Goal: Transaction & Acquisition: Purchase product/service

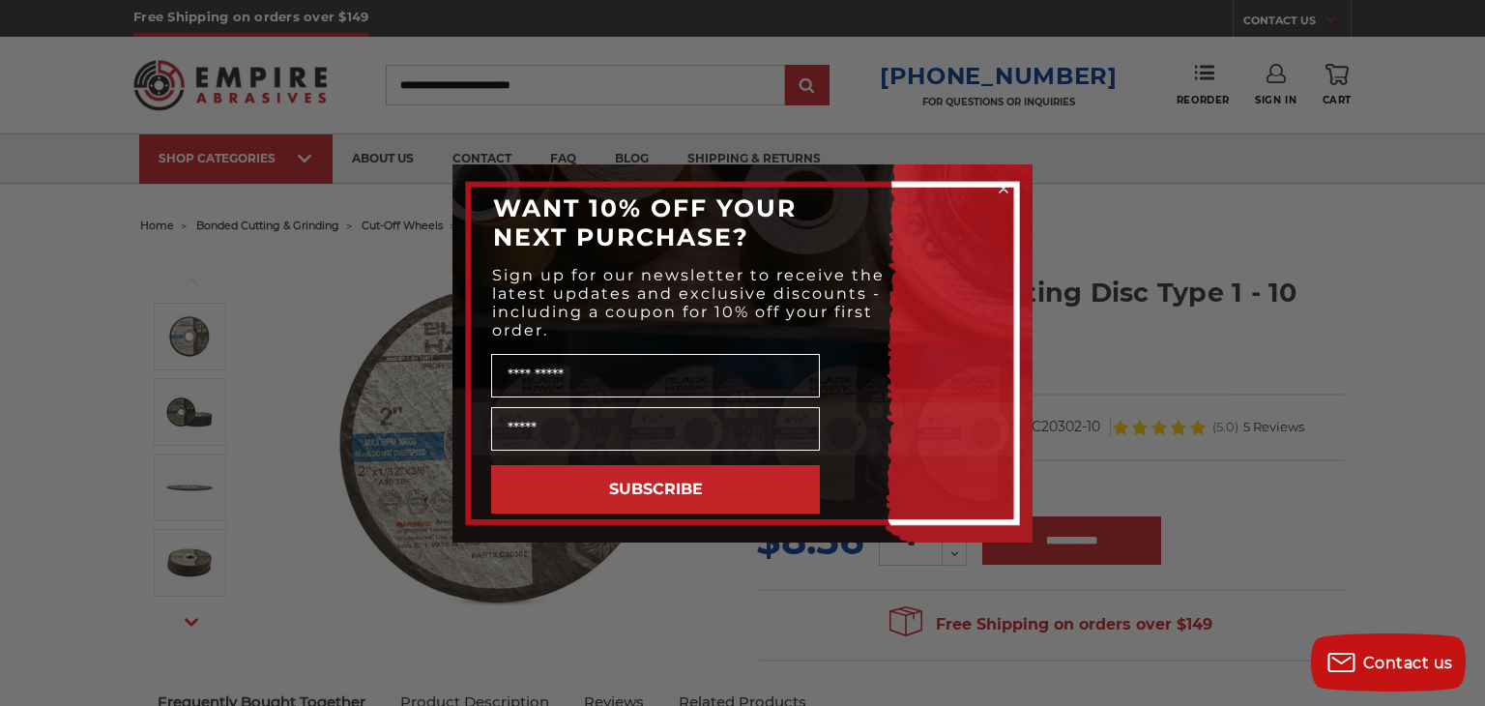
click at [999, 184] on circle "Close dialog" at bounding box center [1004, 188] width 18 height 18
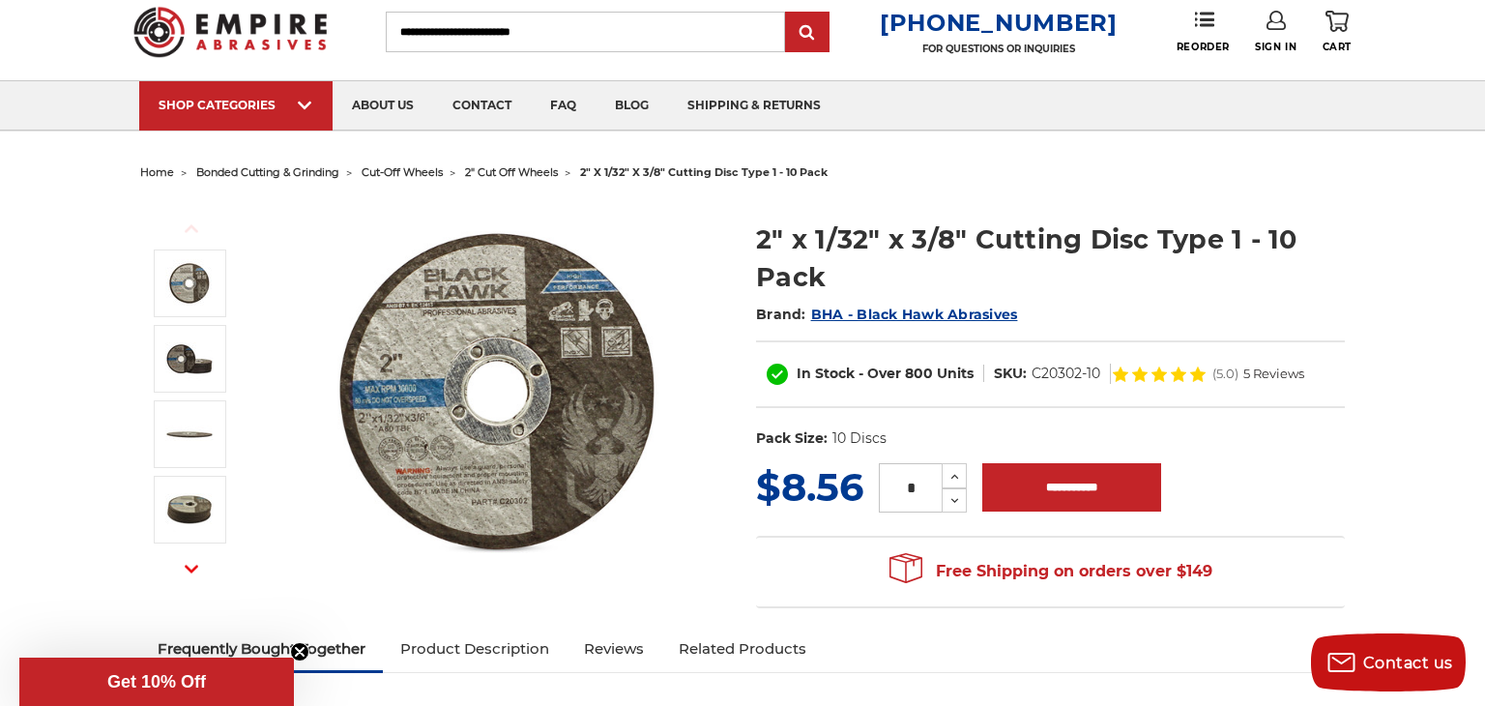
scroll to position [56, 0]
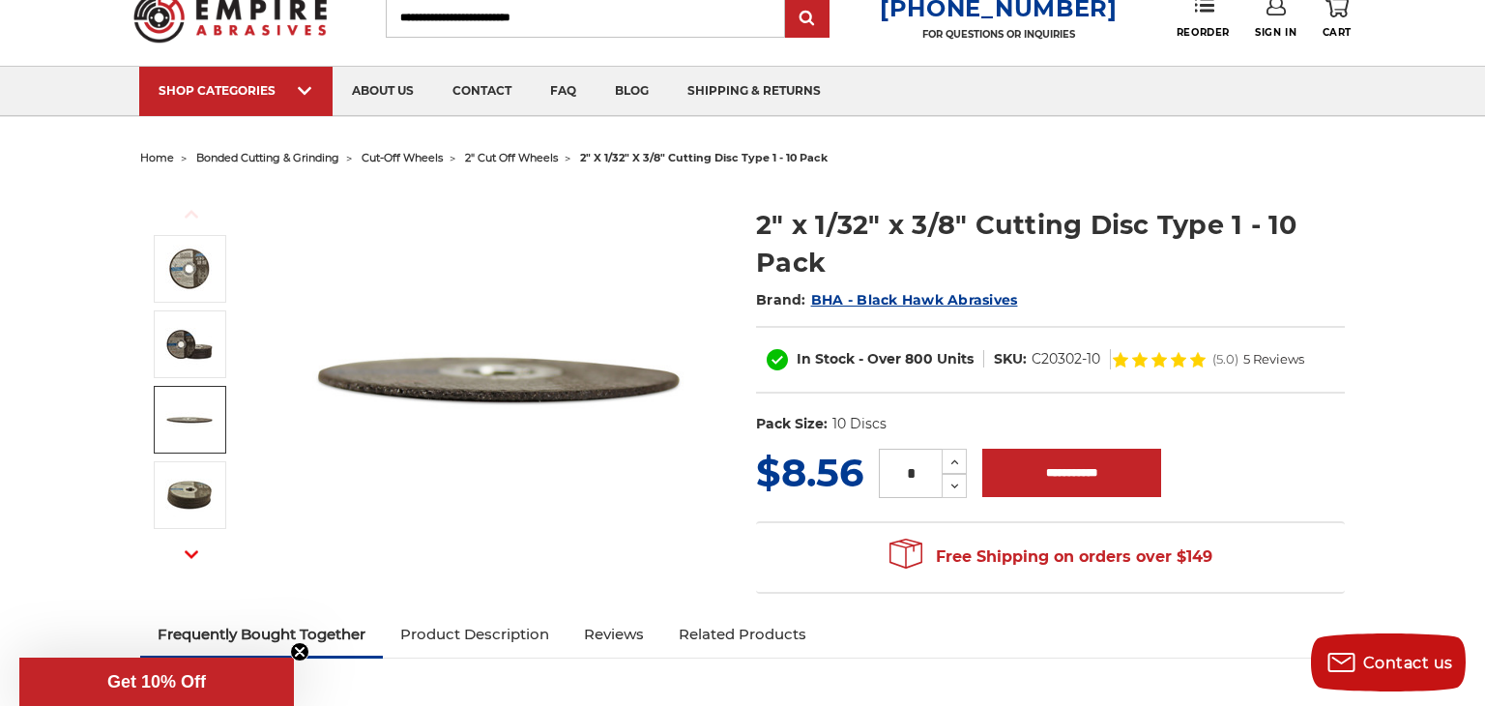
scroll to position [58, 0]
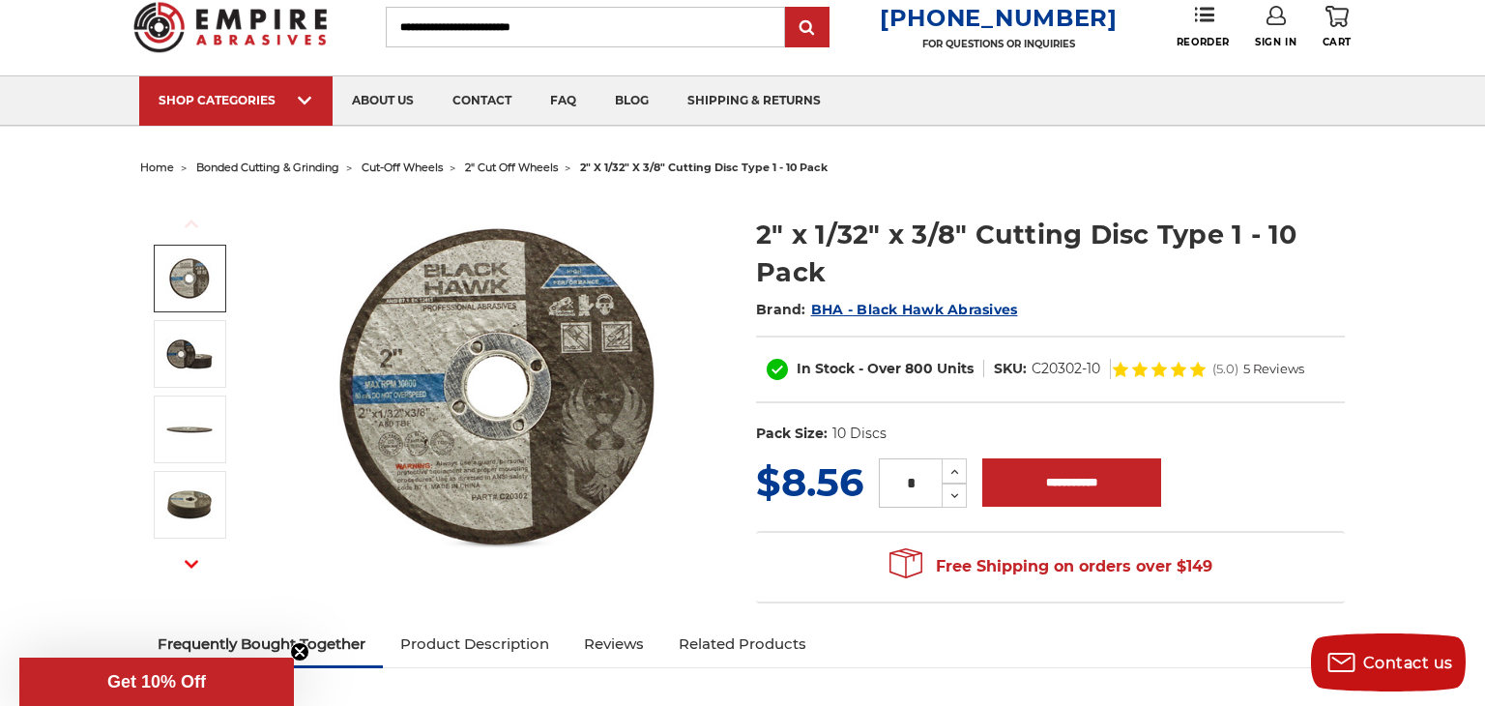
click at [414, 350] on img at bounding box center [499, 388] width 387 height 387
